Goal: Transaction & Acquisition: Purchase product/service

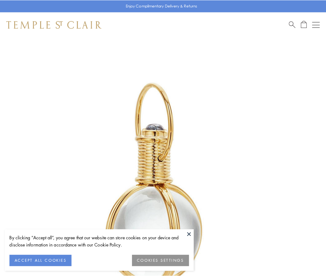
scroll to position [162, 0]
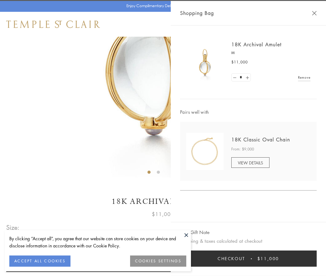
click at [248, 258] on button "Checkout $11,000" at bounding box center [248, 258] width 137 height 16
